Goal: Information Seeking & Learning: Check status

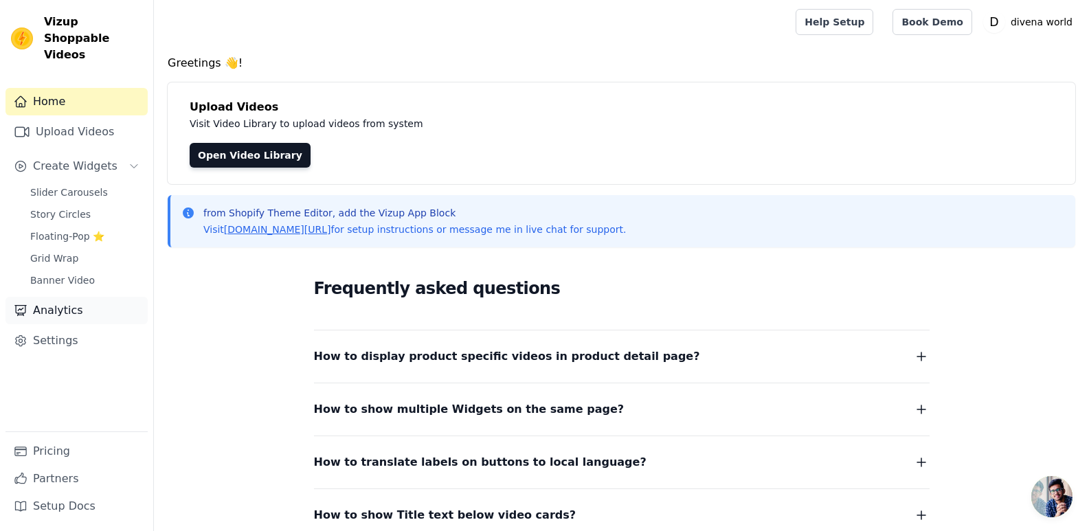
click at [60, 297] on link "Analytics" at bounding box center [76, 310] width 142 height 27
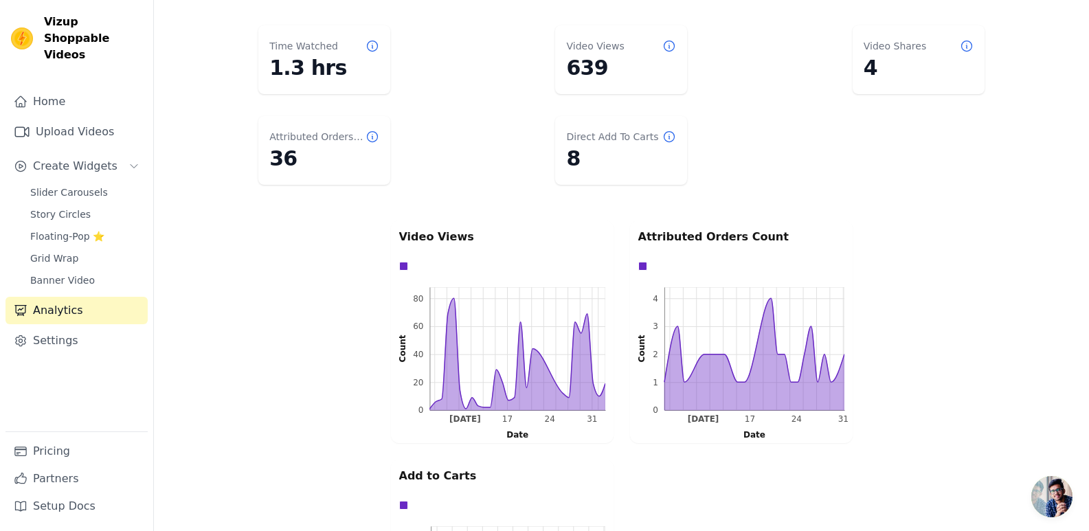
scroll to position [69, 0]
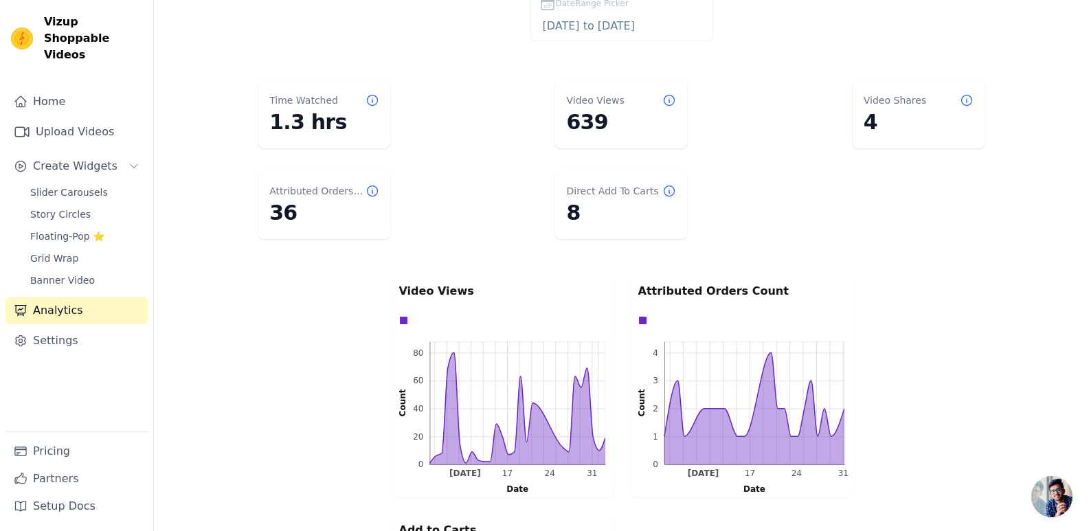
drag, startPoint x: 284, startPoint y: 218, endPoint x: 273, endPoint y: 216, distance: 10.4
click at [273, 216] on dd "36" at bounding box center [324, 213] width 110 height 25
click at [225, 374] on div "Video Views 0 20 40 60 80 0 20 40 60 80 Count Aug 10 17 24 31 Aug 10 17 24 31 D…" at bounding box center [621, 505] width 935 height 467
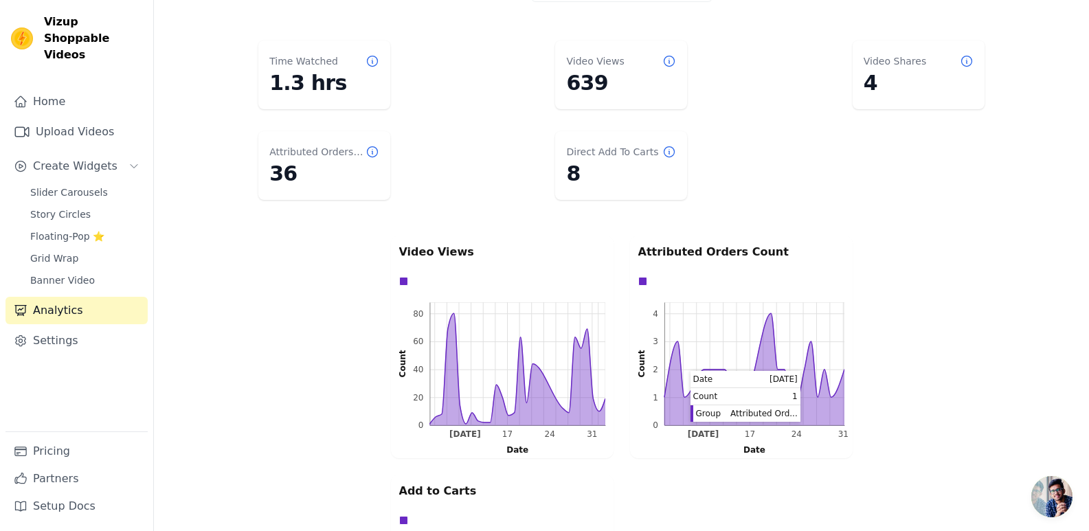
scroll to position [0, 0]
